Goal: Task Accomplishment & Management: Use online tool/utility

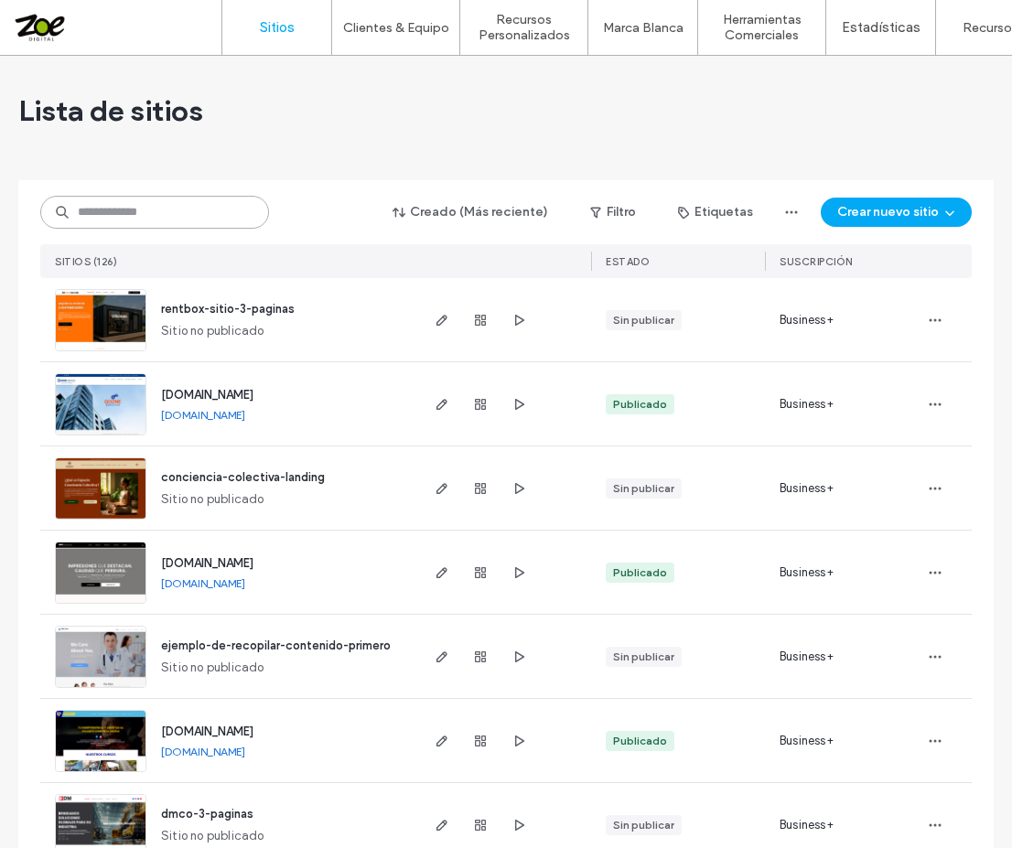
click at [167, 209] on input at bounding box center [154, 212] width 229 height 33
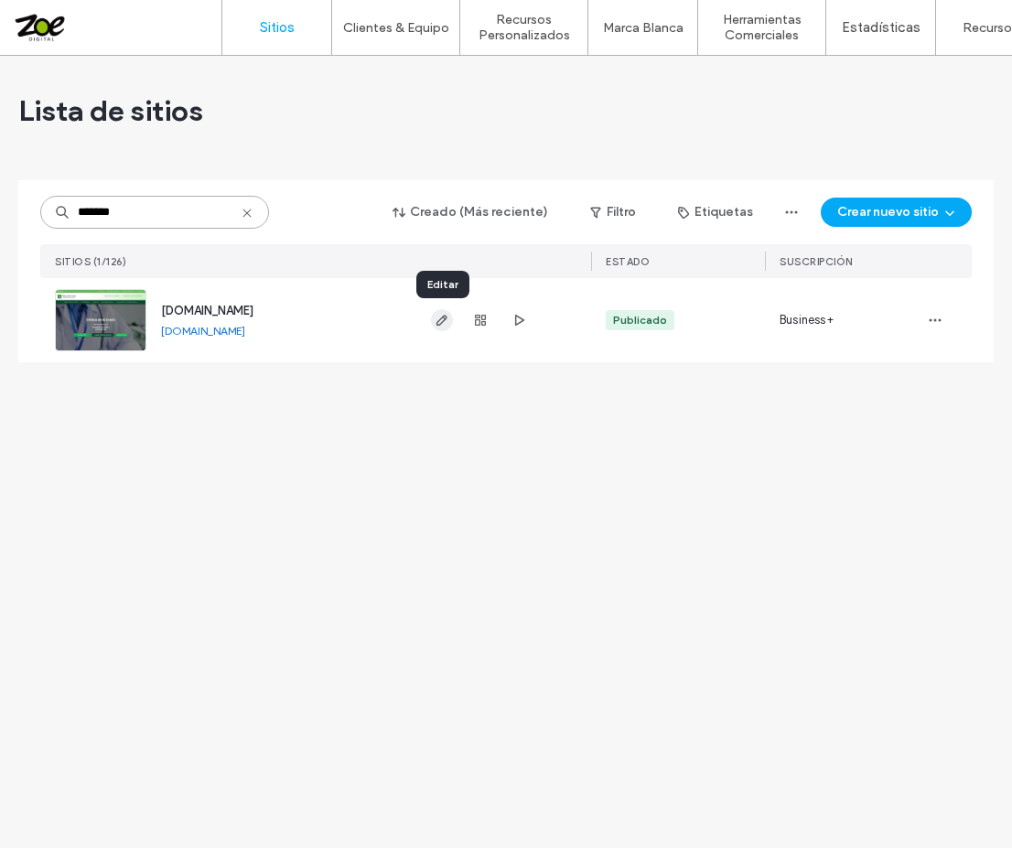
type input "*******"
click at [436, 320] on icon "button" at bounding box center [441, 320] width 15 height 15
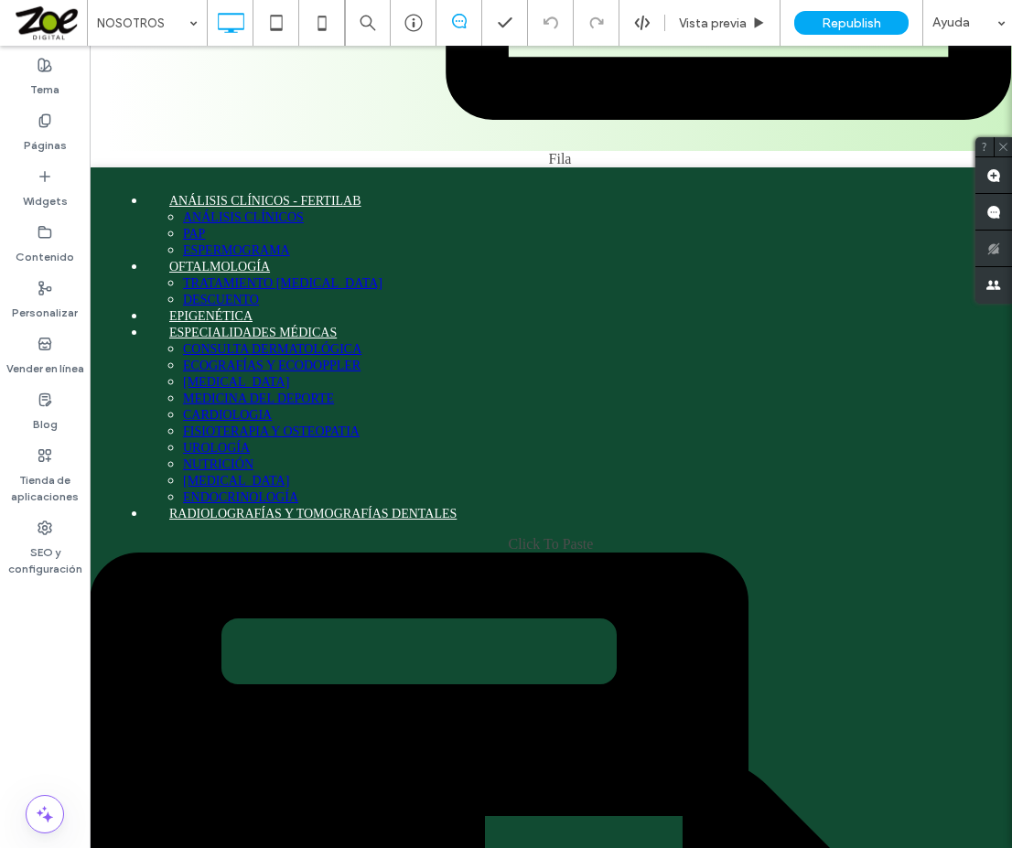
scroll to position [3984, 0]
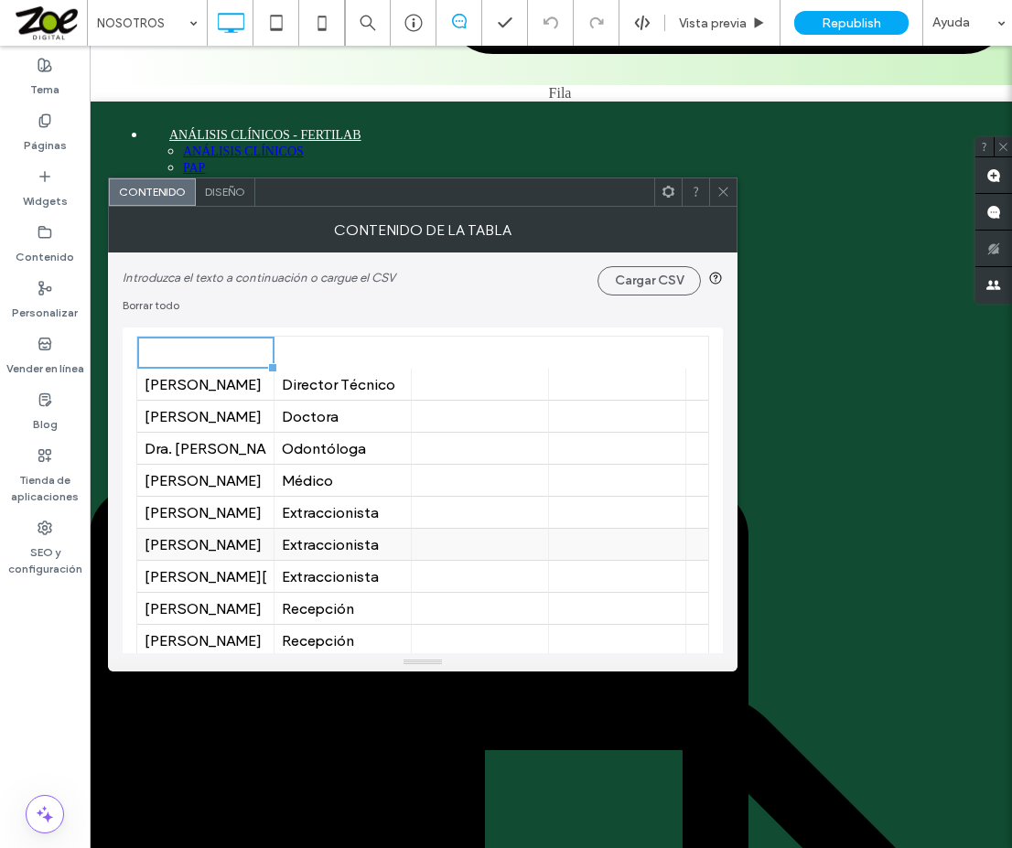
scroll to position [91, 0]
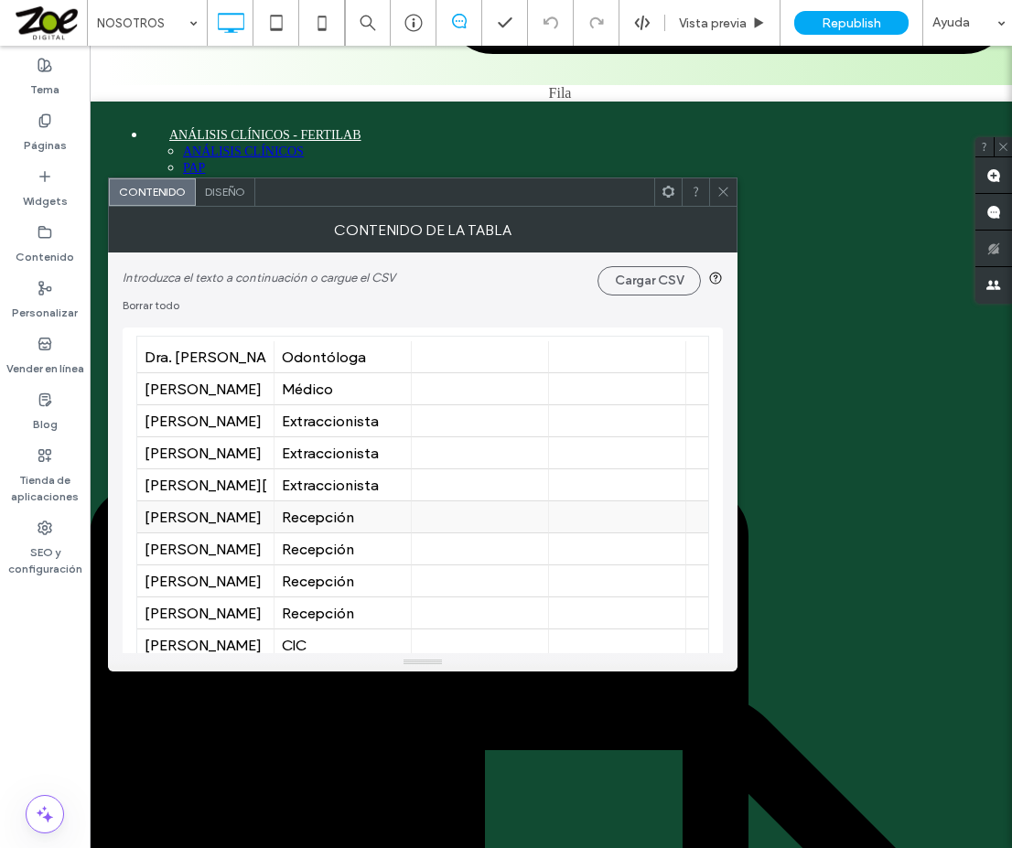
click at [193, 513] on div "[PERSON_NAME]" at bounding box center [206, 517] width 122 height 17
click at [199, 514] on div "[PERSON_NAME]" at bounding box center [206, 517] width 122 height 17
type input "**********"
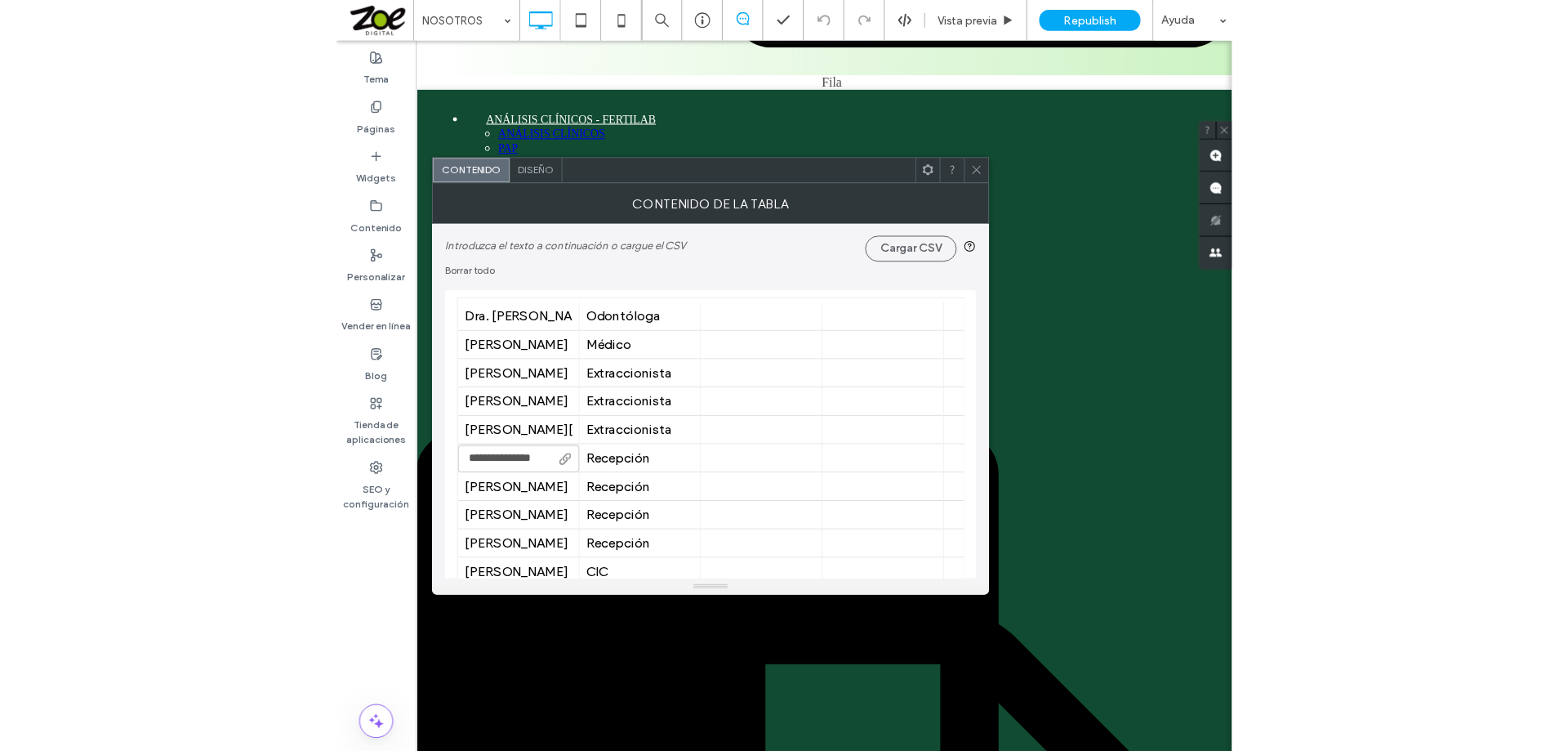
scroll to position [0, 0]
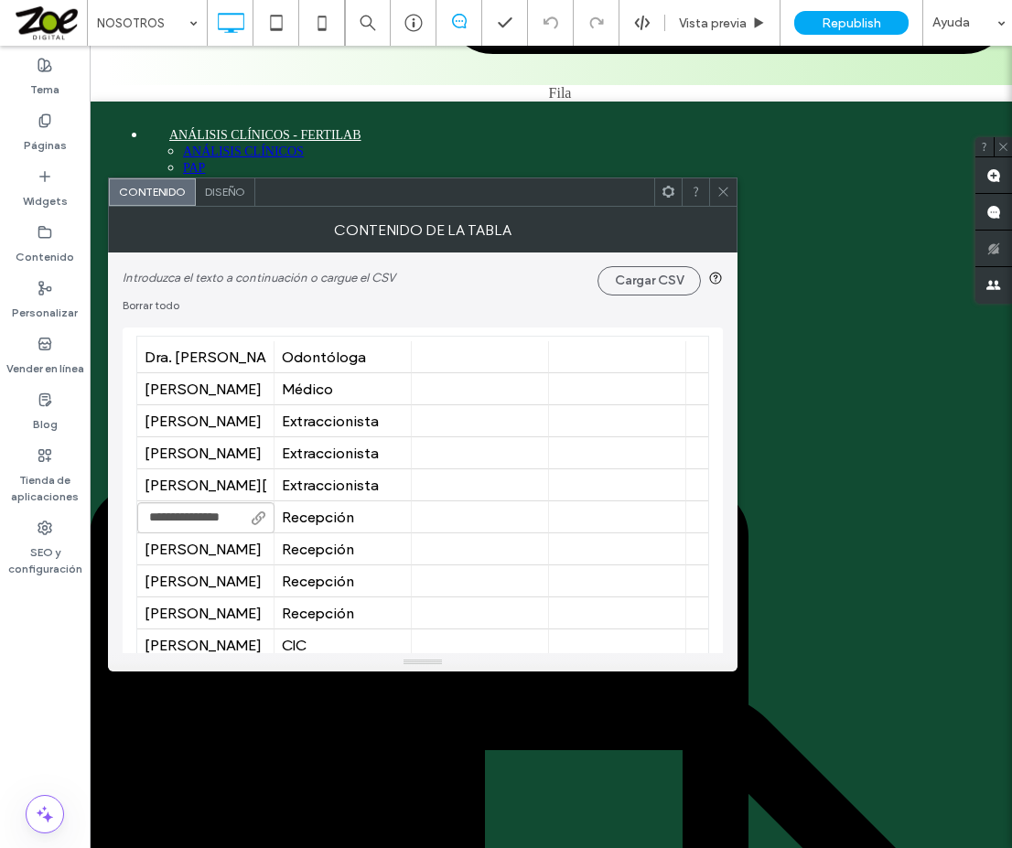
click at [722, 190] on use at bounding box center [722, 192] width 9 height 9
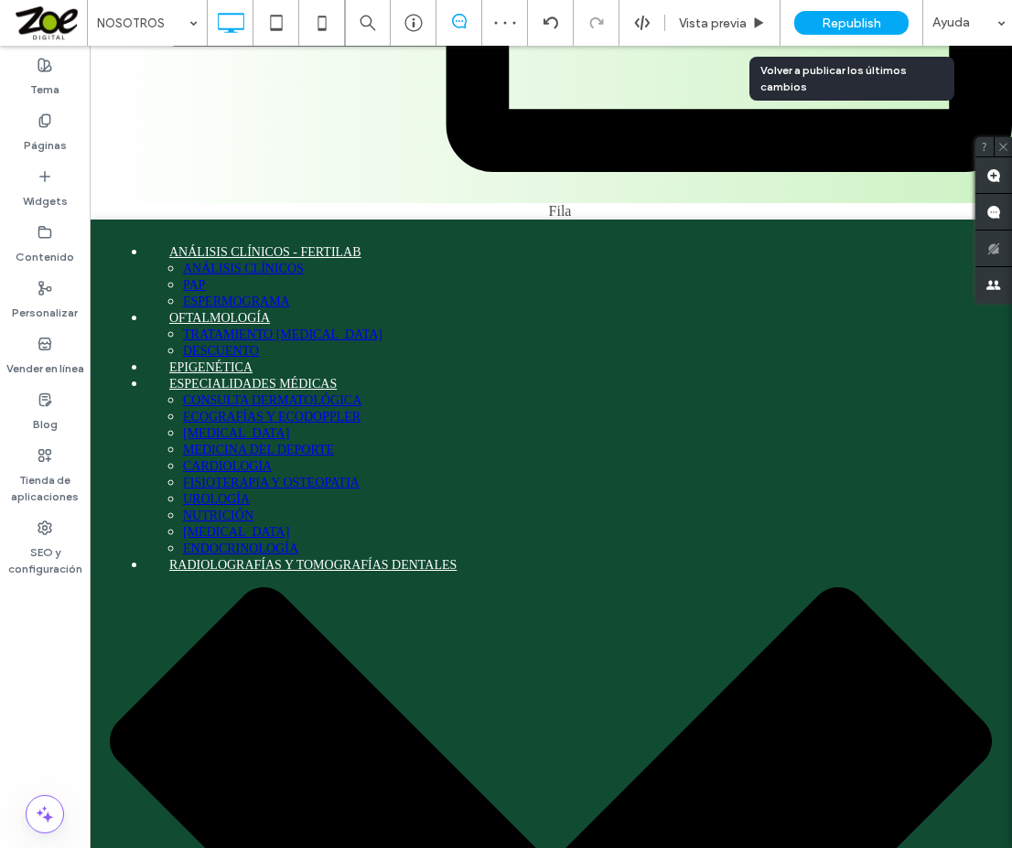
click at [841, 17] on span "Republish" at bounding box center [850, 24] width 59 height 16
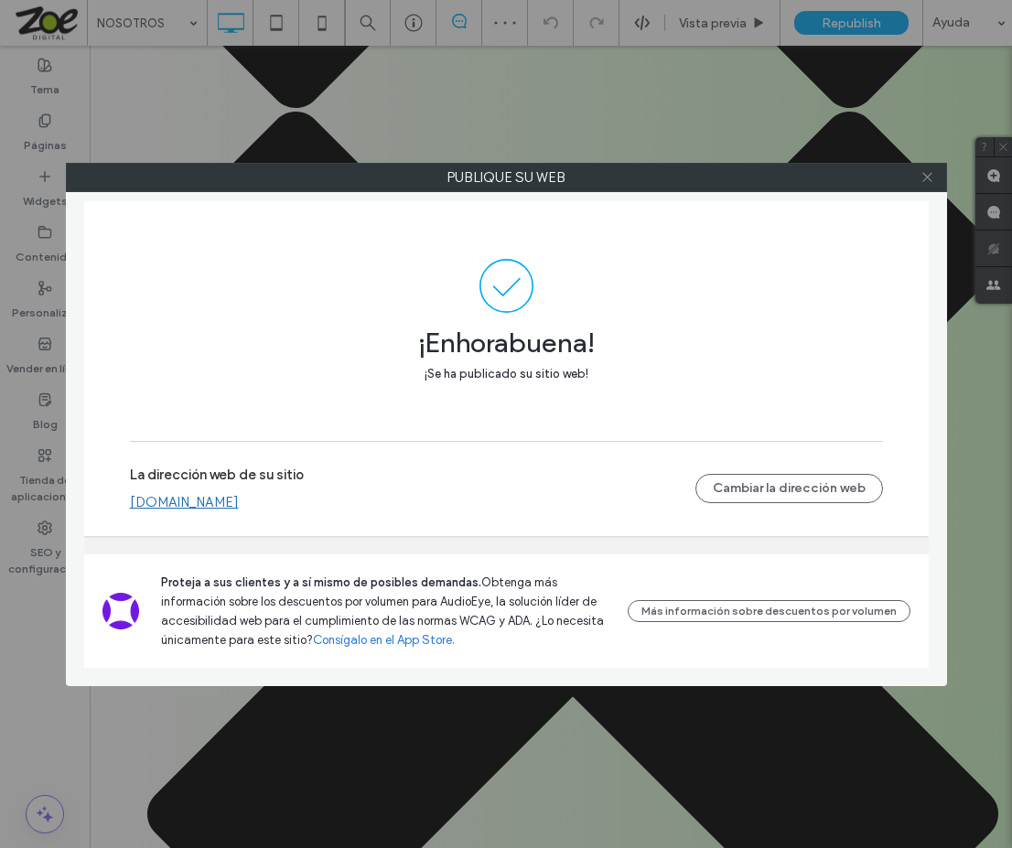
click at [924, 177] on icon at bounding box center [927, 177] width 14 height 14
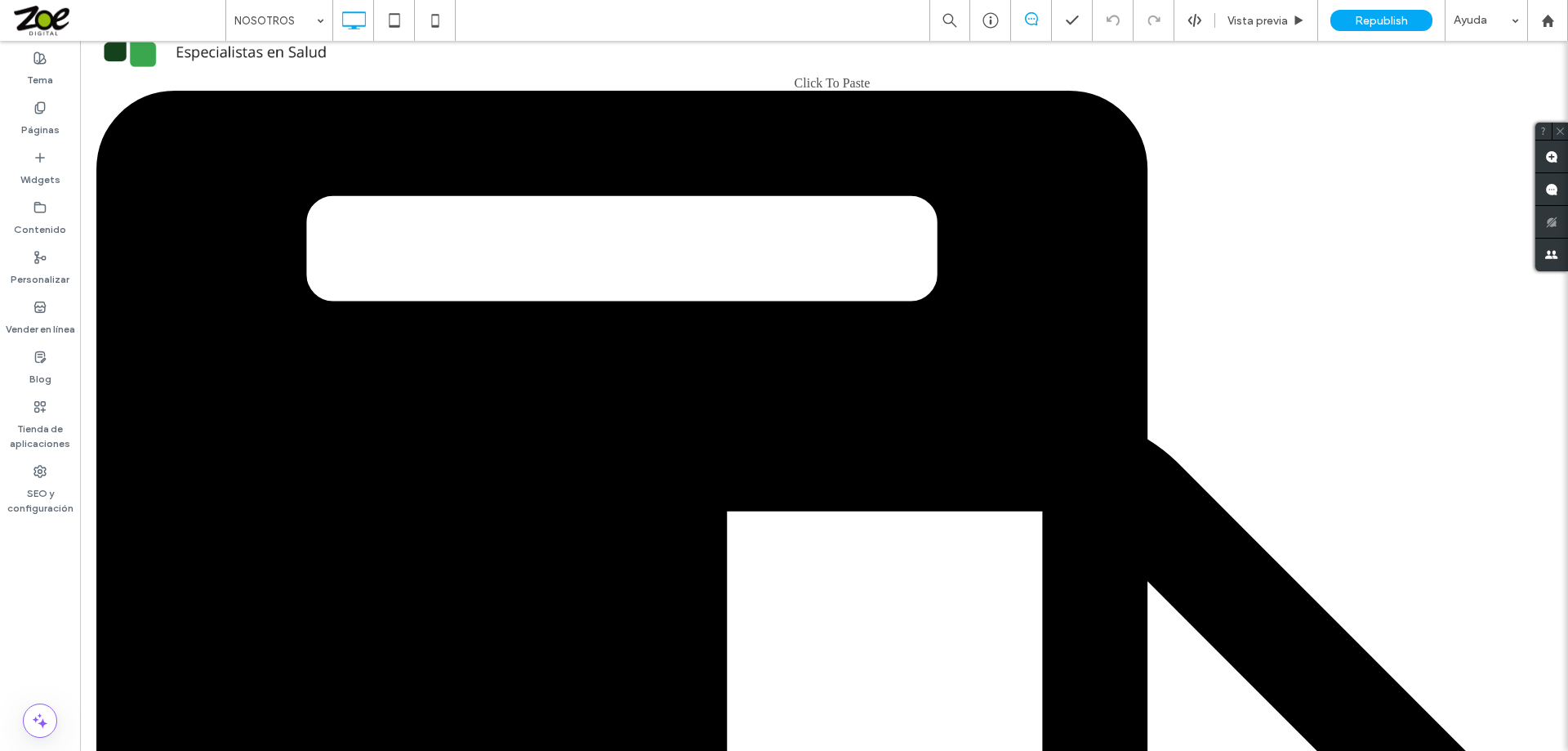
scroll to position [2904, 0]
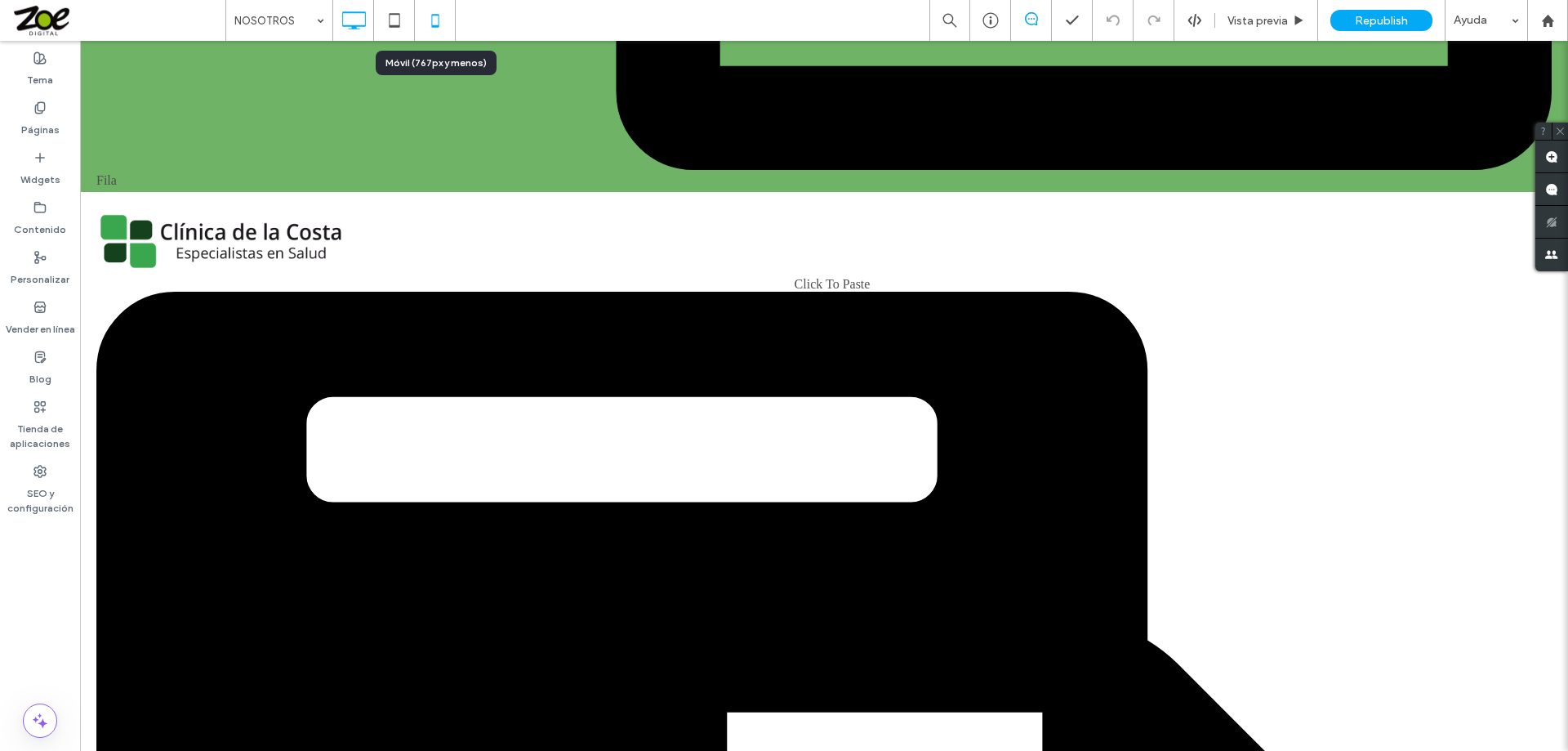
click at [433, 18] on icon at bounding box center [435, 21] width 33 height 33
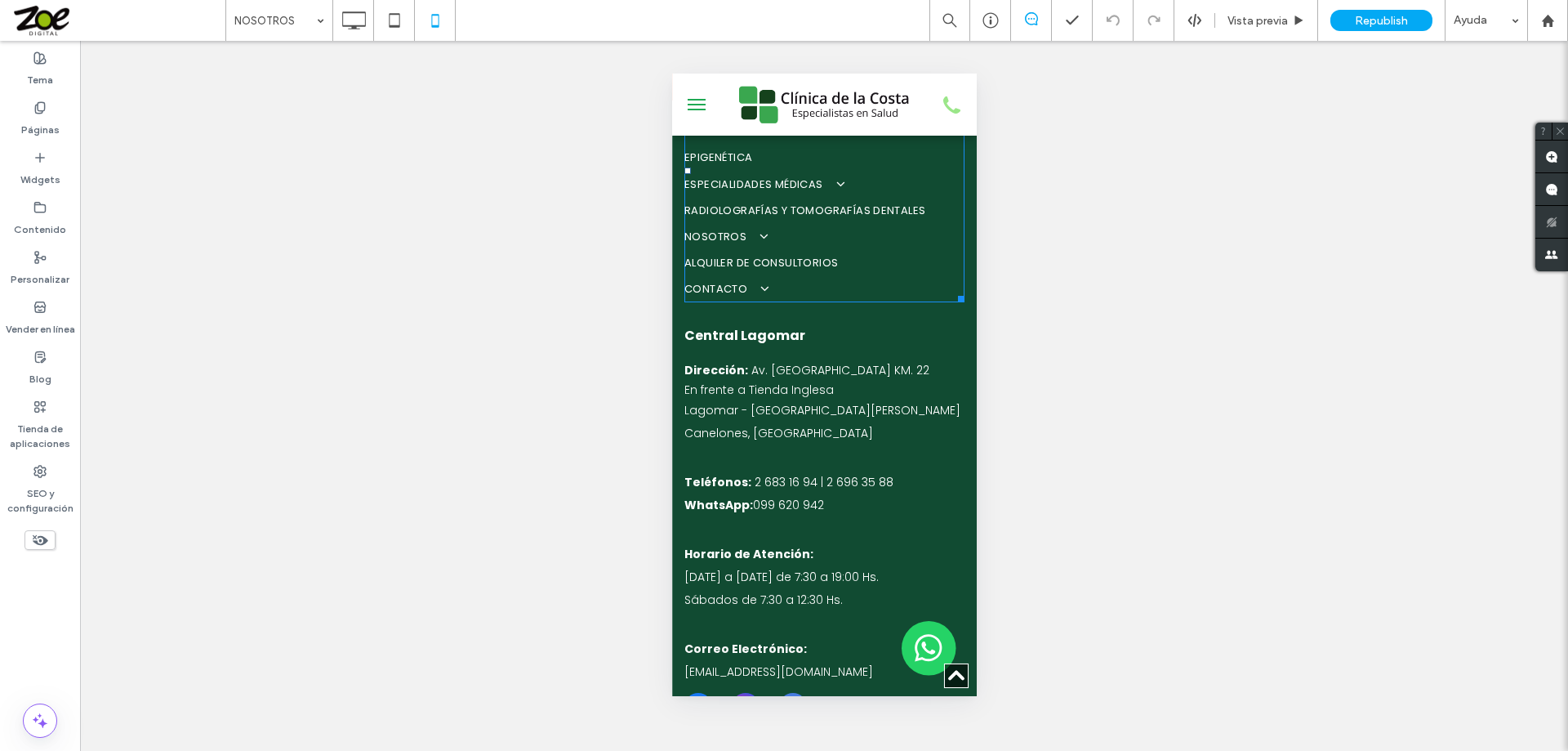
scroll to position [9766, 0]
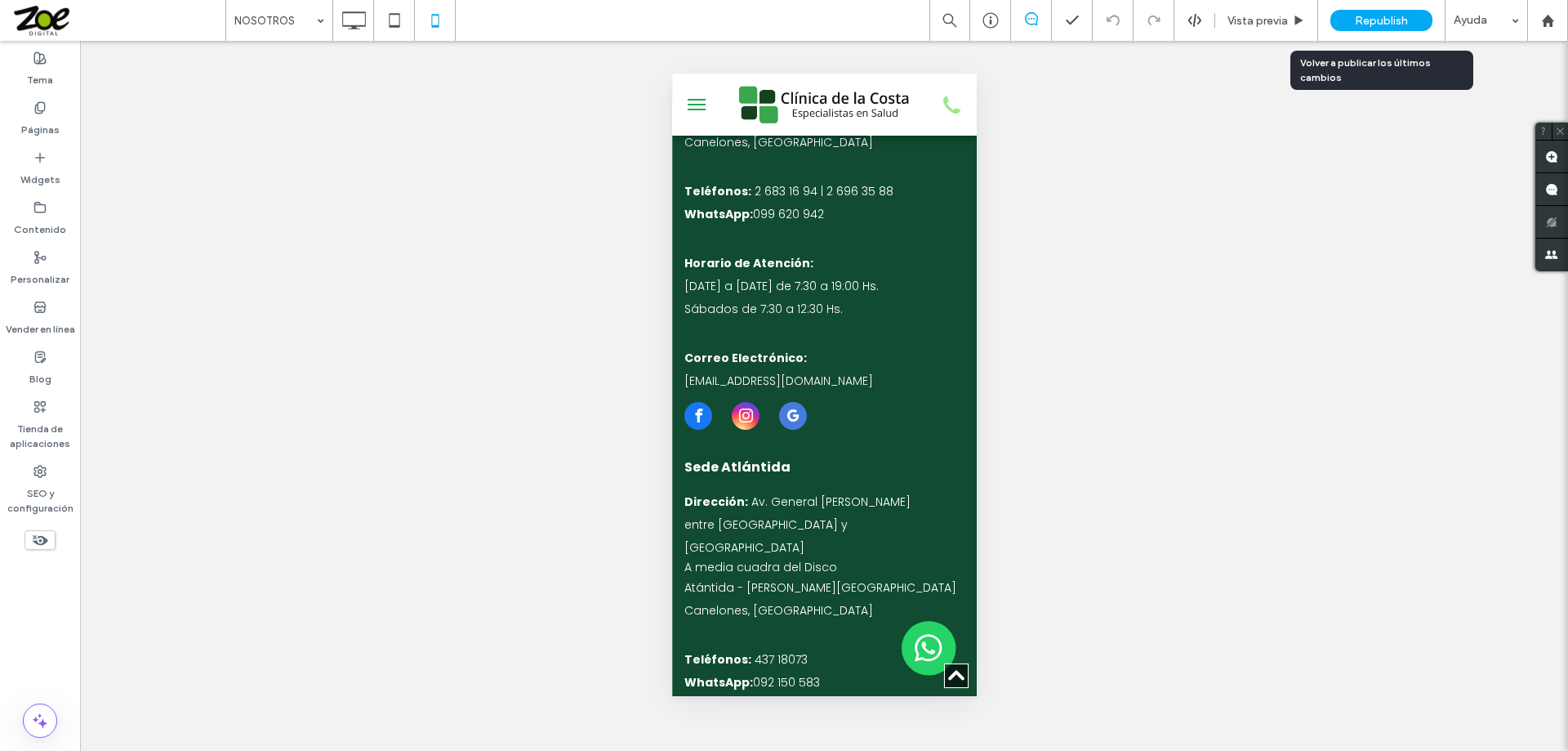
click at [903, 16] on span "Republish" at bounding box center [1381, 21] width 53 height 14
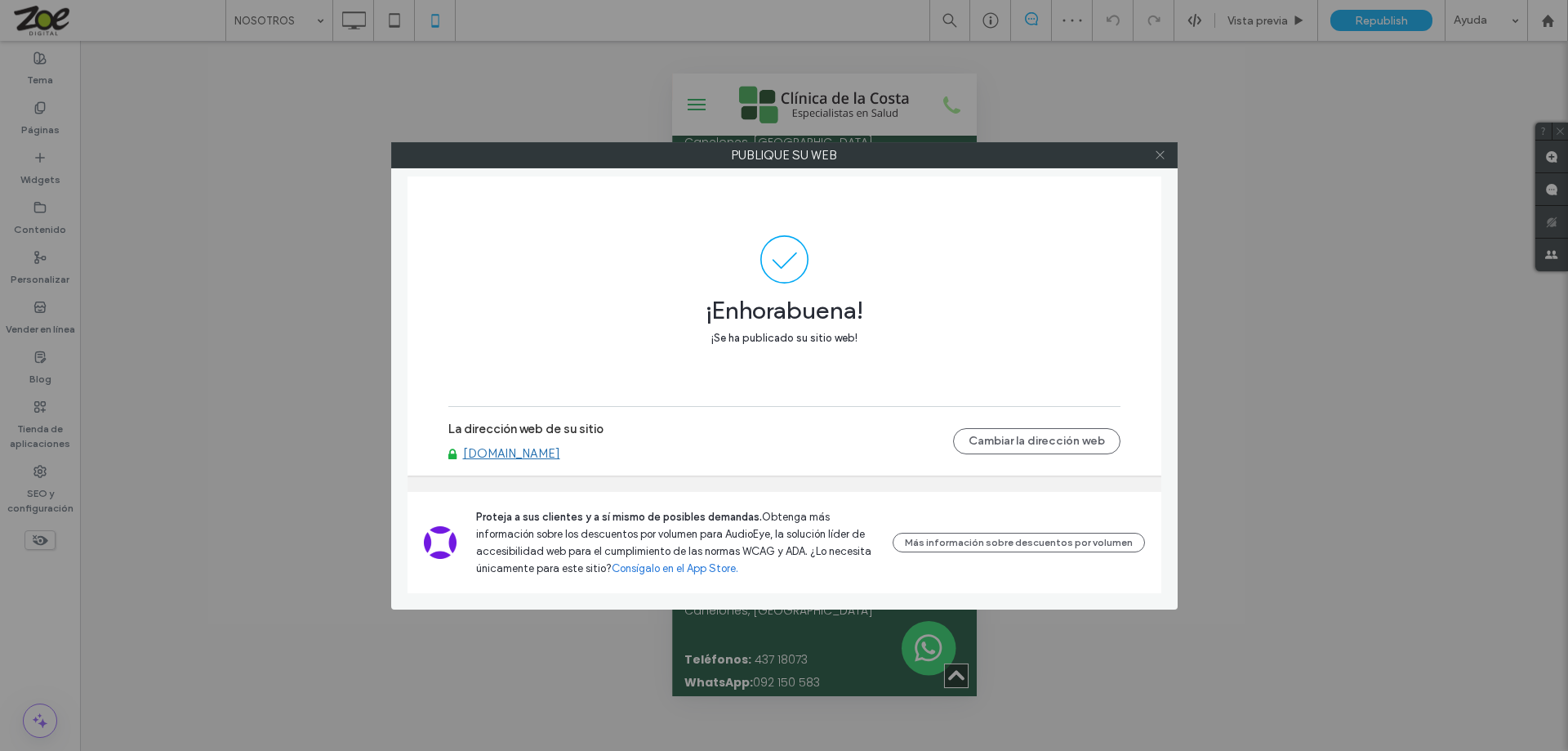
click at [903, 153] on use at bounding box center [1159, 154] width 8 height 8
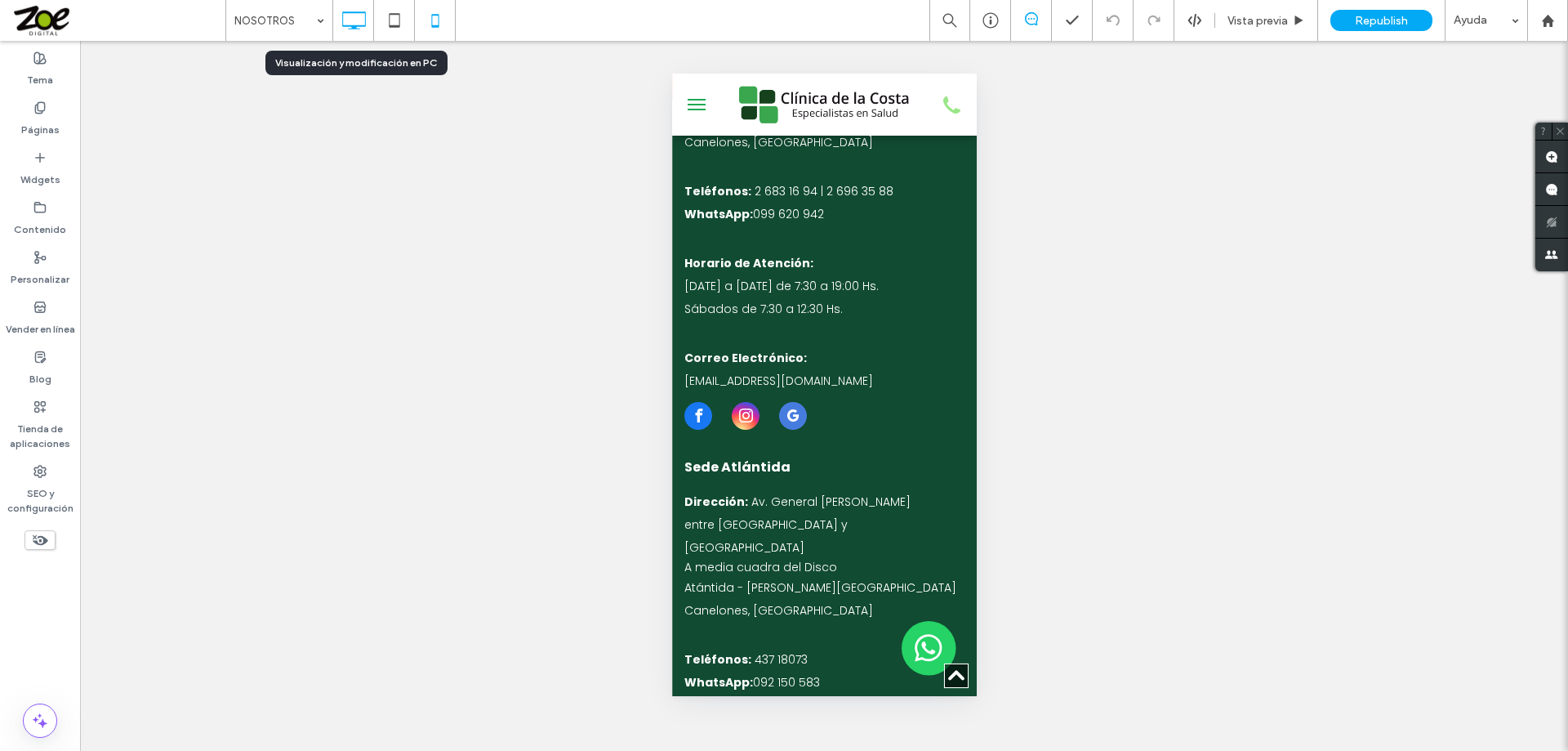
click at [351, 20] on icon at bounding box center [354, 21] width 33 height 33
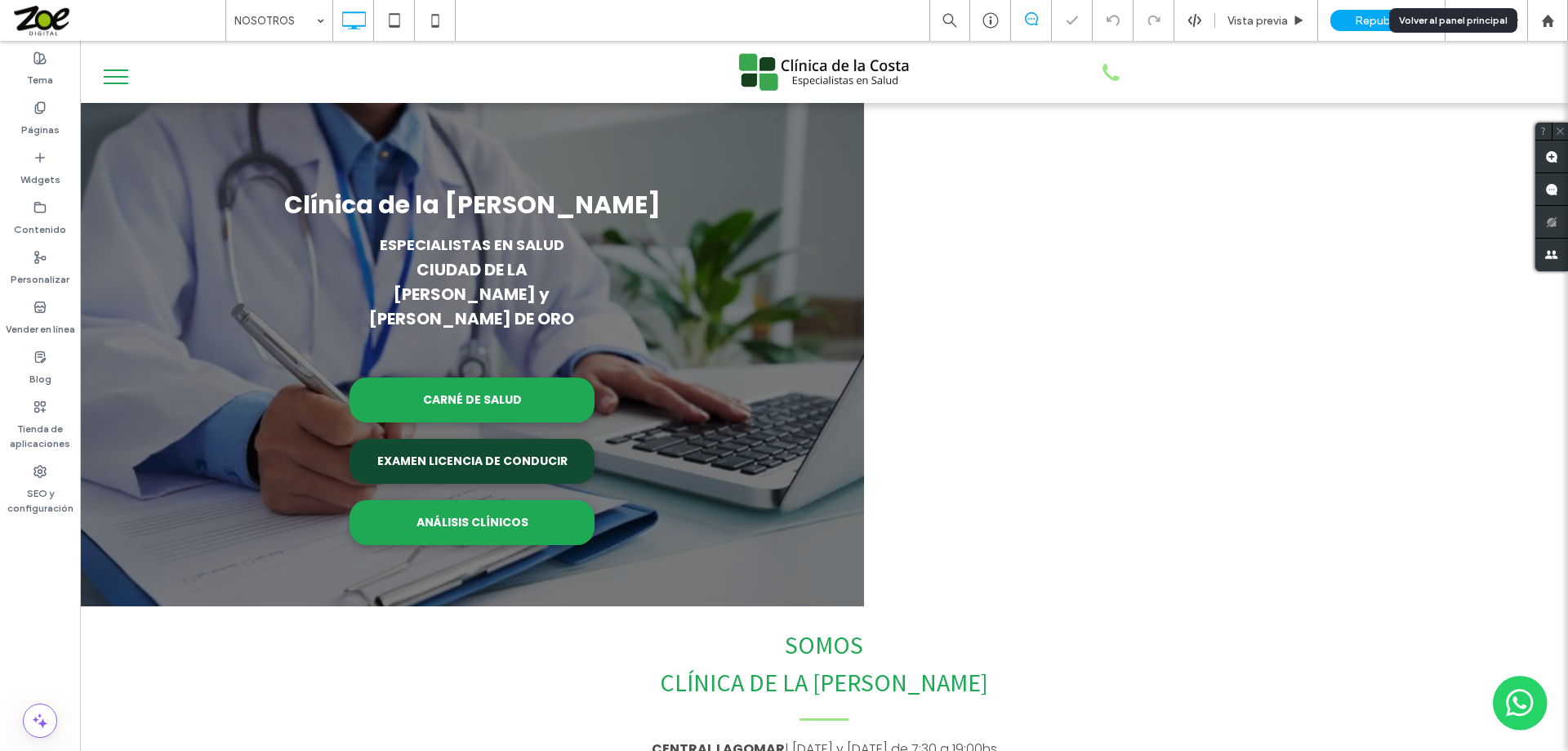
click at [903, 24] on use at bounding box center [1547, 21] width 13 height 13
